Goal: Find specific page/section: Find specific page/section

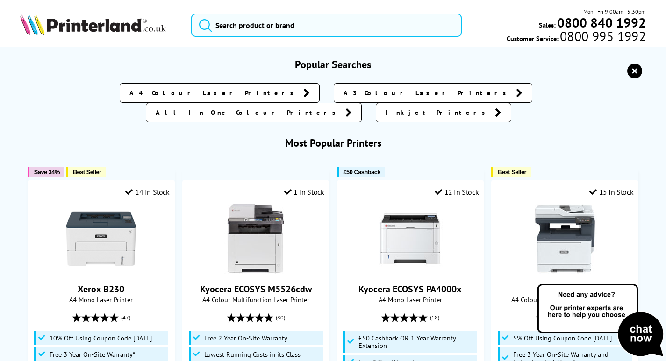
click at [236, 27] on input "search" at bounding box center [326, 25] width 270 height 23
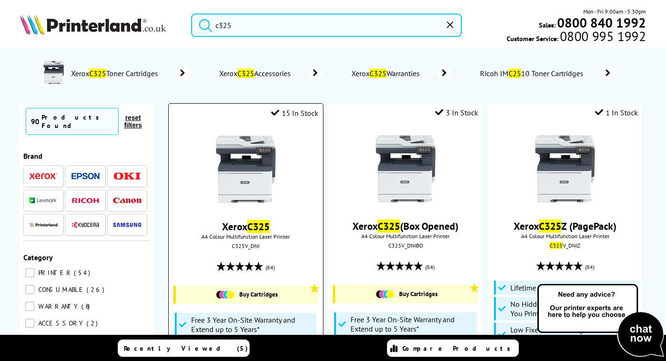
type input "c325"
click at [257, 184] on img at bounding box center [246, 169] width 70 height 70
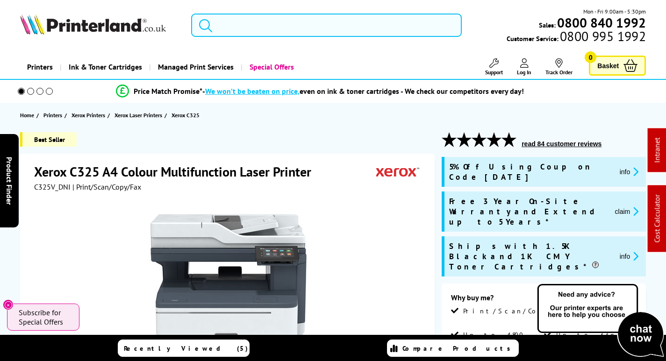
drag, startPoint x: 246, startPoint y: 30, endPoint x: 242, endPoint y: 40, distance: 10.8
click at [245, 33] on input "search" at bounding box center [326, 25] width 270 height 23
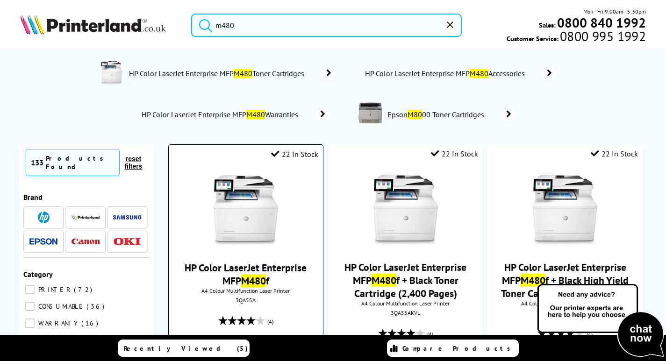
type input "m480"
click at [247, 203] on img at bounding box center [246, 210] width 70 height 70
